Goal: Task Accomplishment & Management: Manage account settings

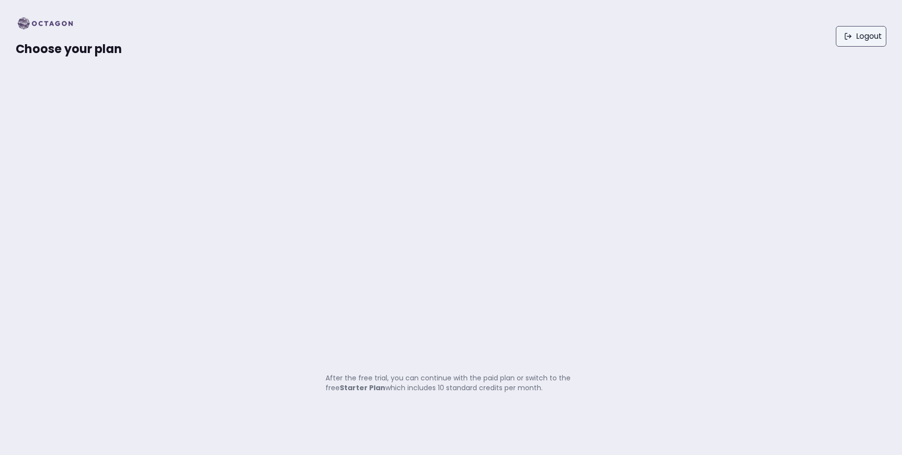
click at [871, 40] on link "Logout" at bounding box center [861, 36] width 51 height 21
